Goal: Find specific page/section: Find specific page/section

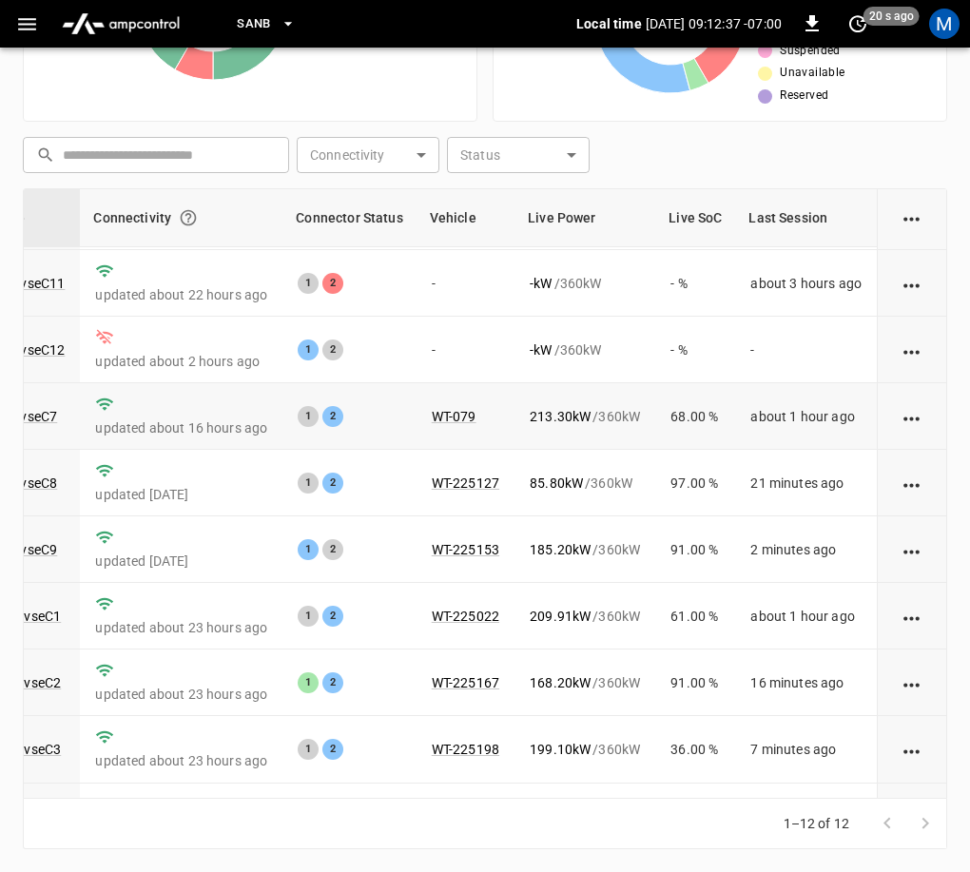
scroll to position [0, 233]
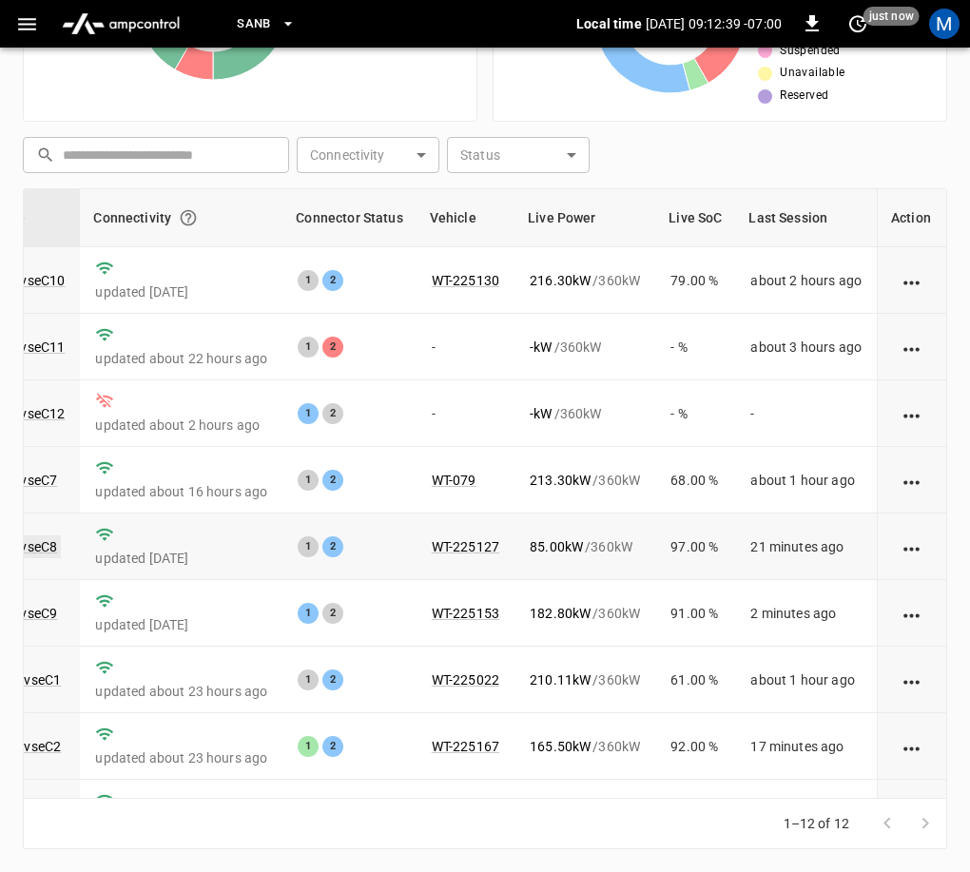
click at [35, 548] on link "ca-sb-se-evseC8" at bounding box center [8, 546] width 106 height 23
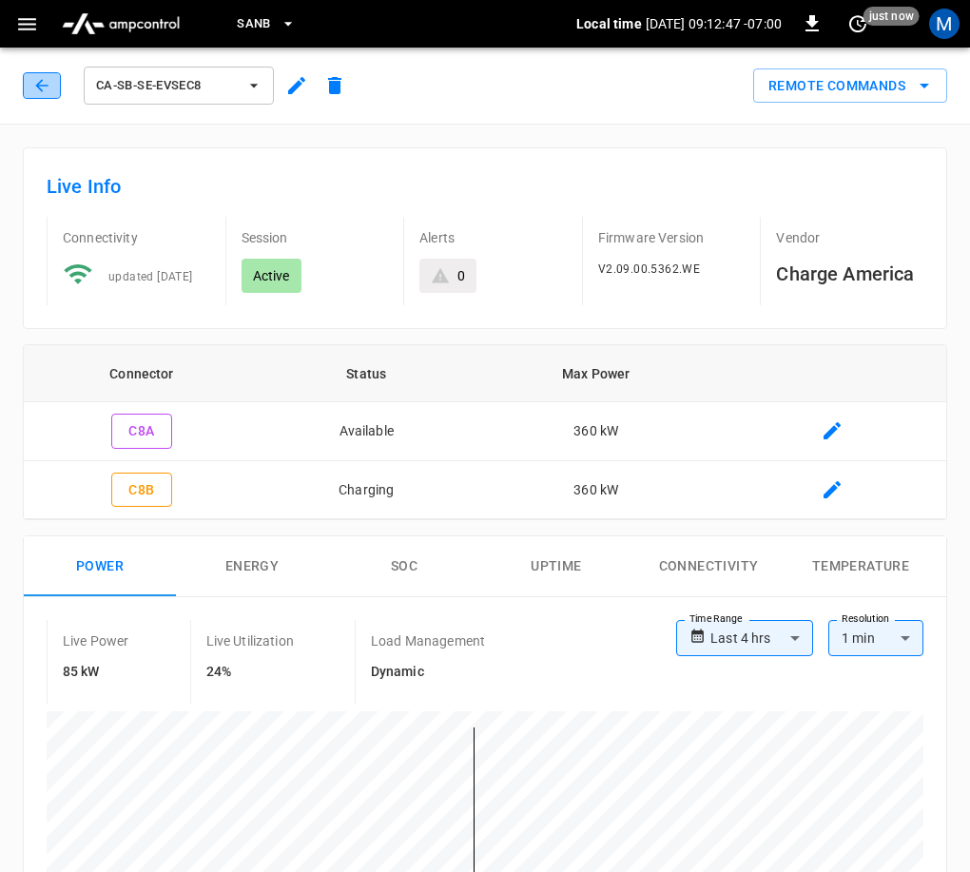
click at [43, 95] on button "button" at bounding box center [42, 85] width 38 height 27
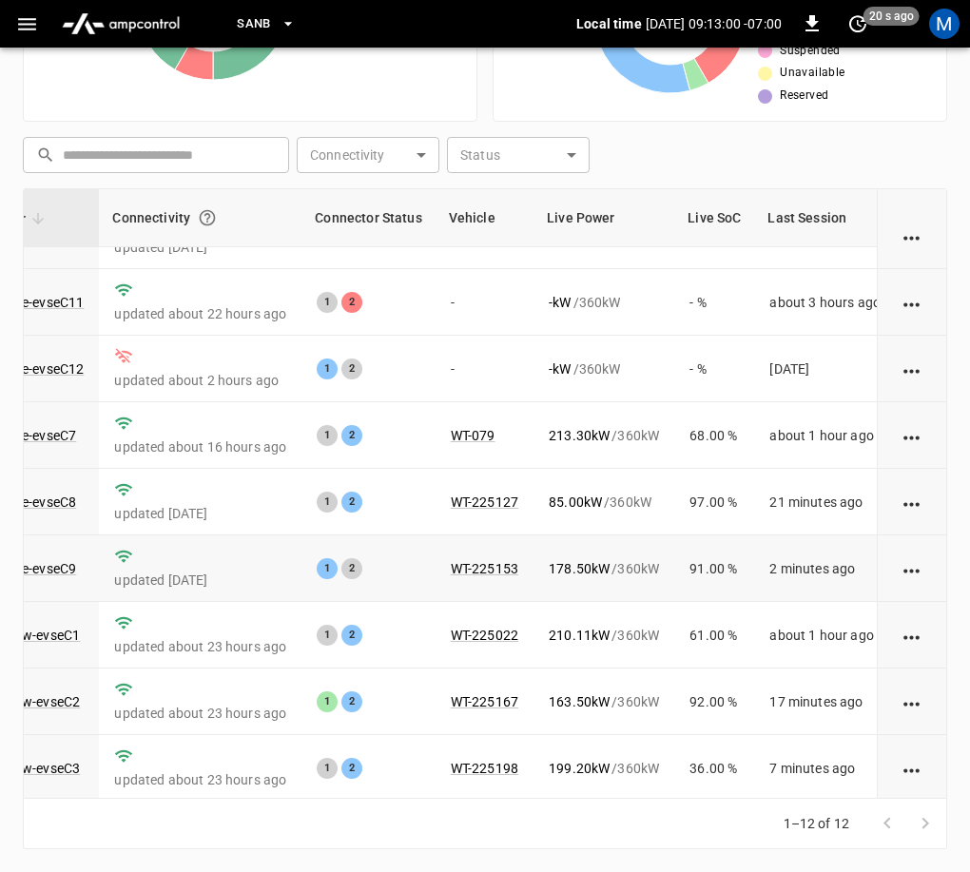
scroll to position [0, 196]
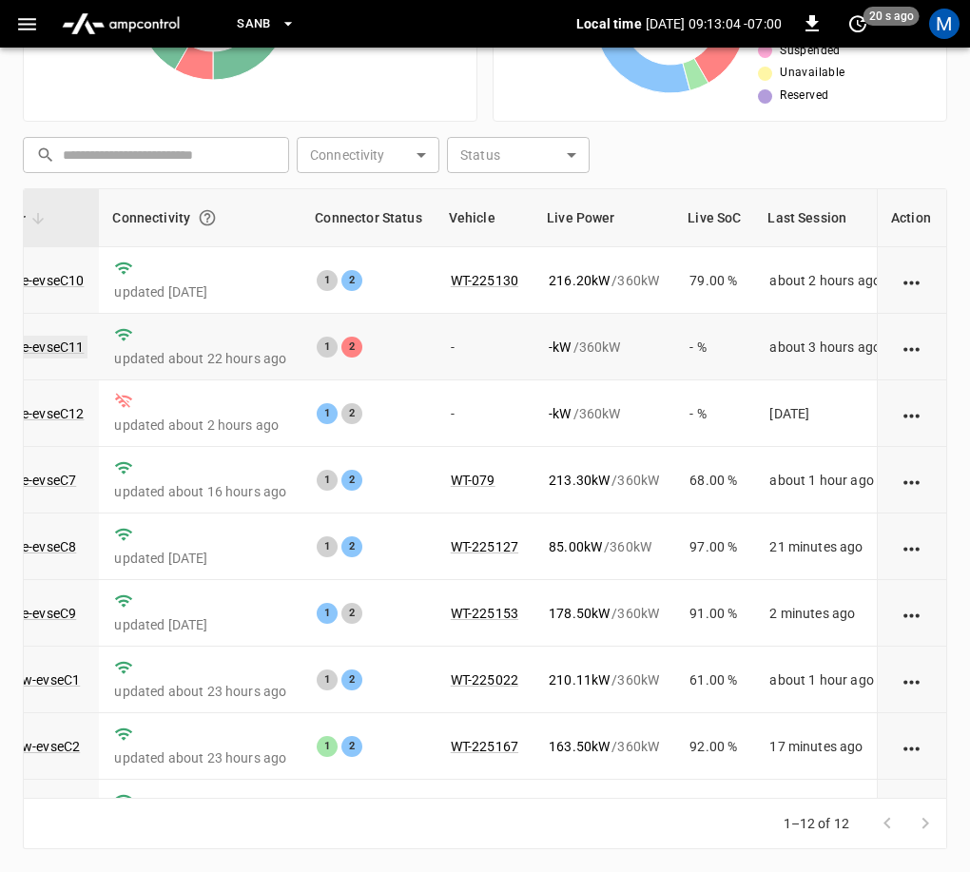
click at [80, 348] on link "ca-sb-se-evseC11" at bounding box center [30, 347] width 113 height 23
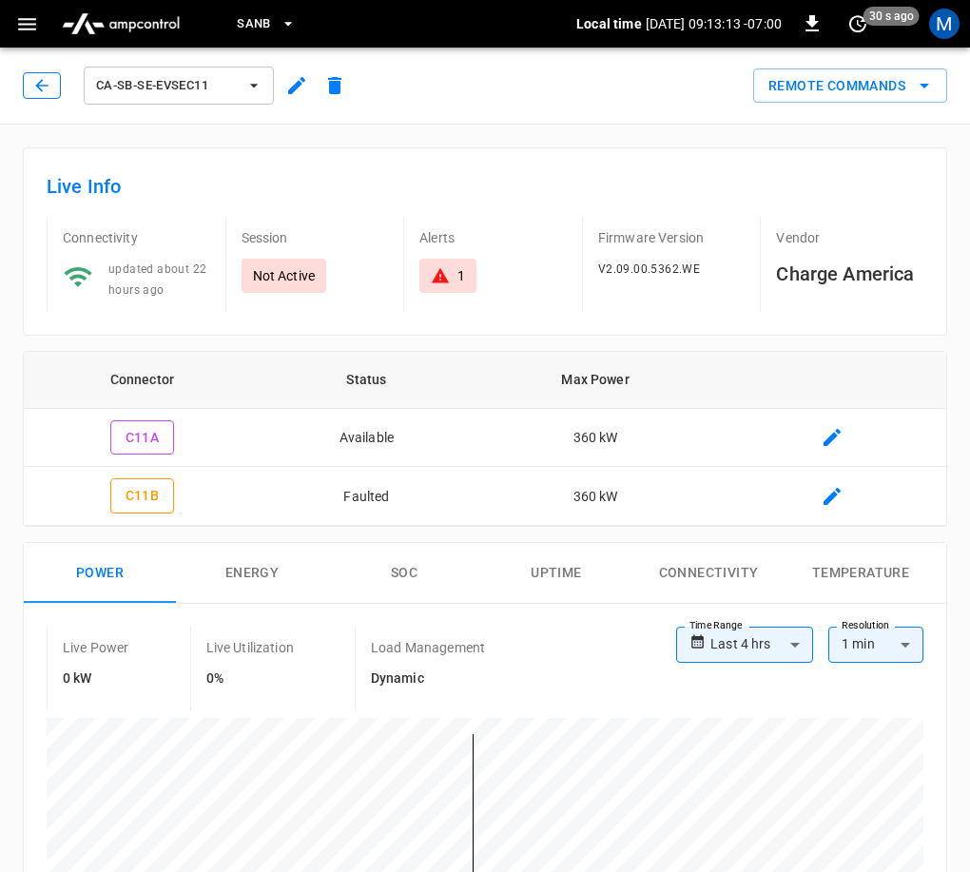
click at [53, 95] on button "button" at bounding box center [42, 85] width 38 height 27
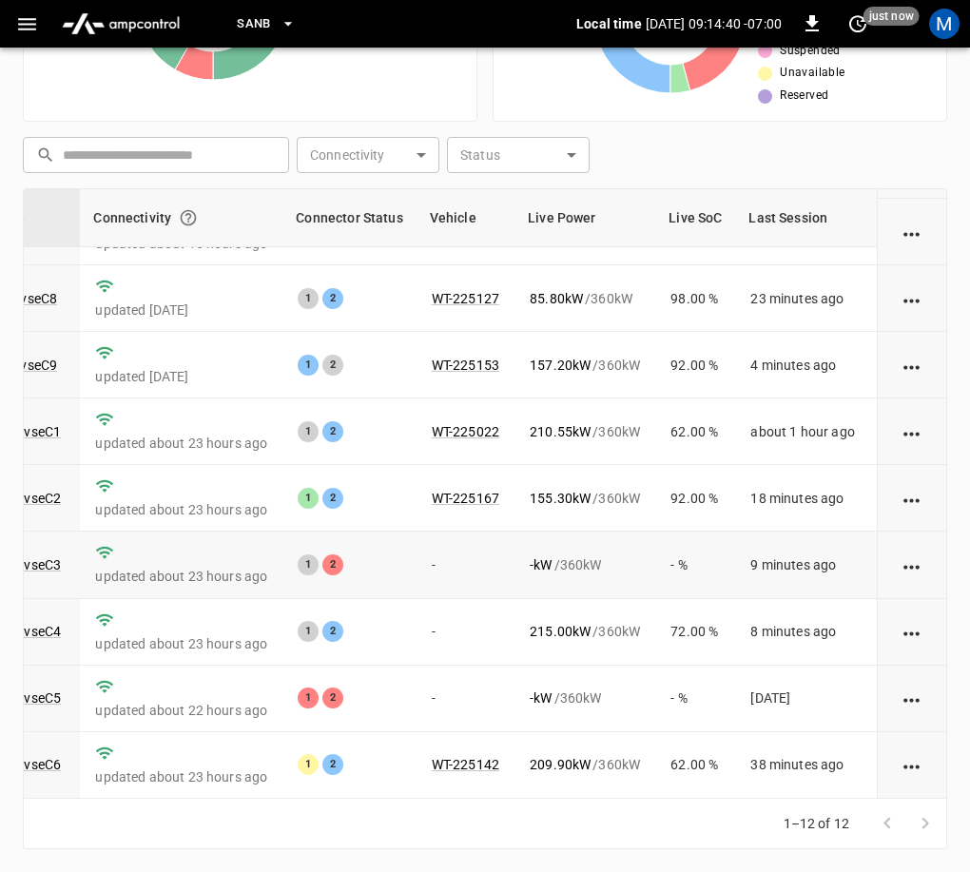
scroll to position [0, 228]
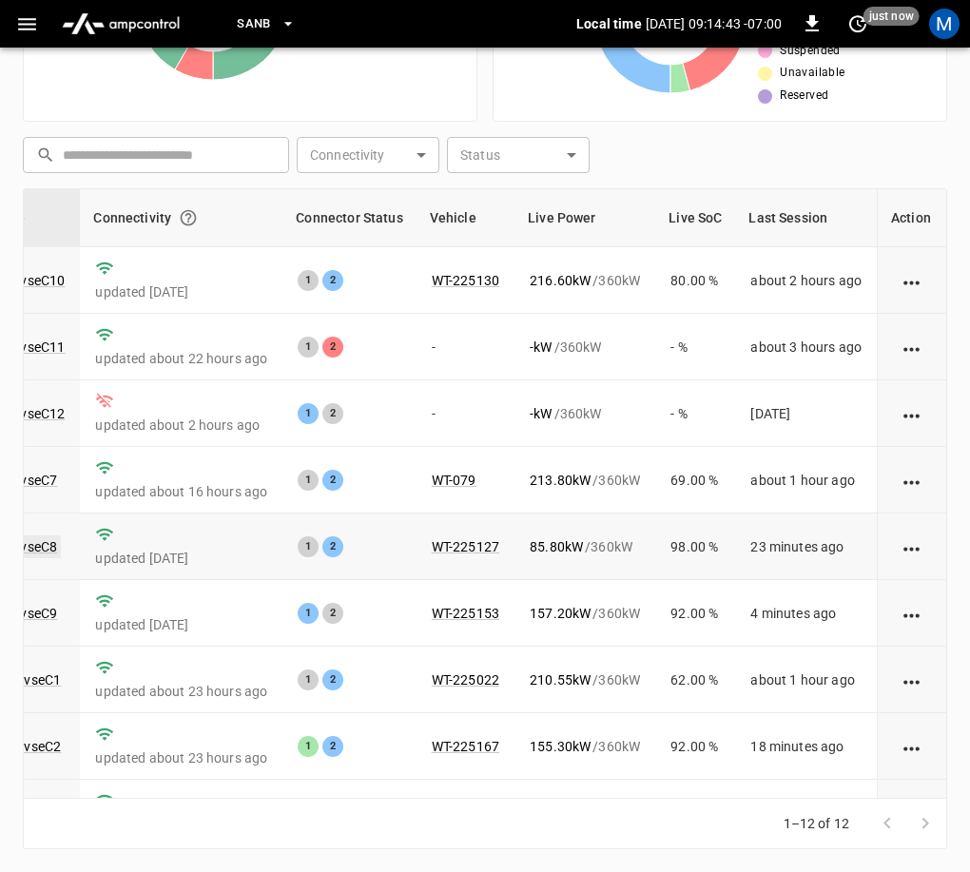
click at [26, 550] on link "ca-sb-se-evseC8" at bounding box center [8, 546] width 106 height 23
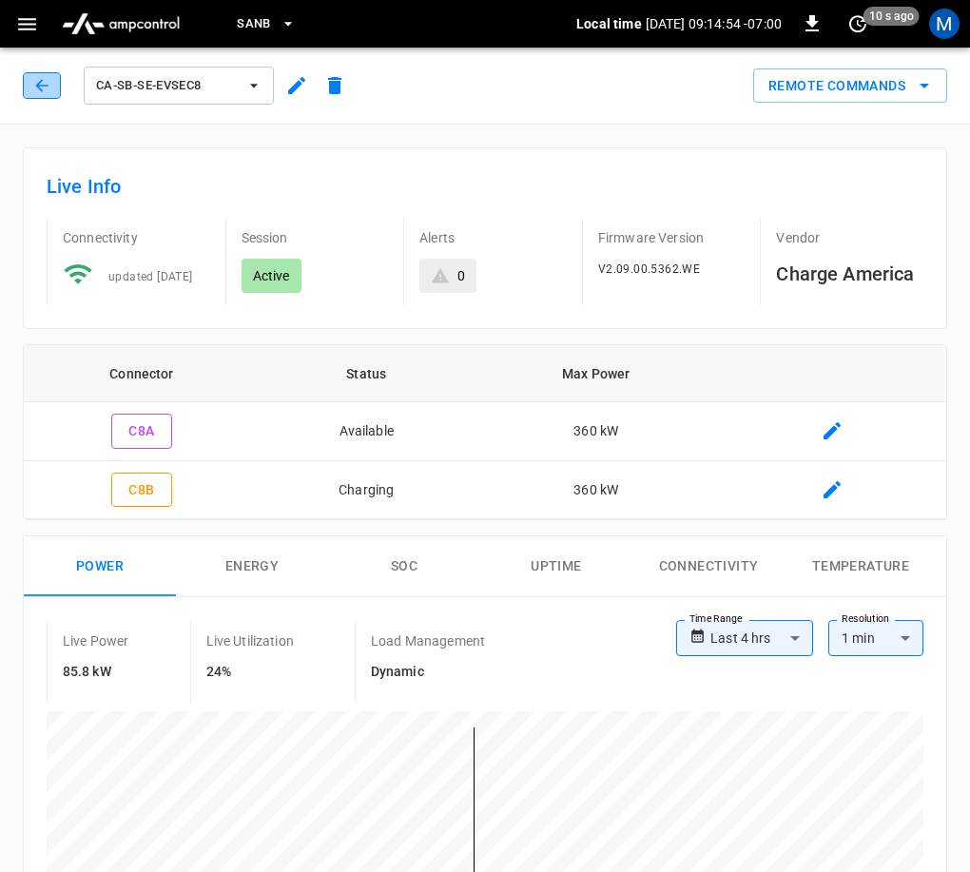
click at [35, 89] on icon "button" at bounding box center [41, 85] width 19 height 19
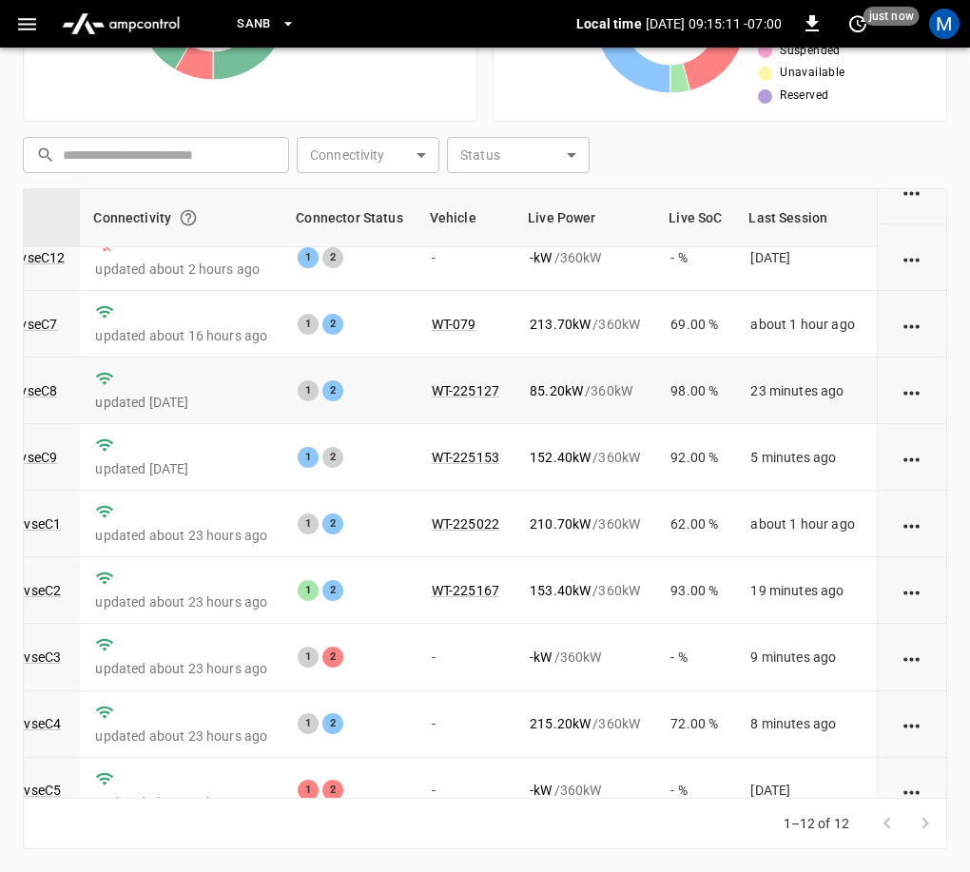
scroll to position [0, 233]
